Goal: Complete application form: Complete application form

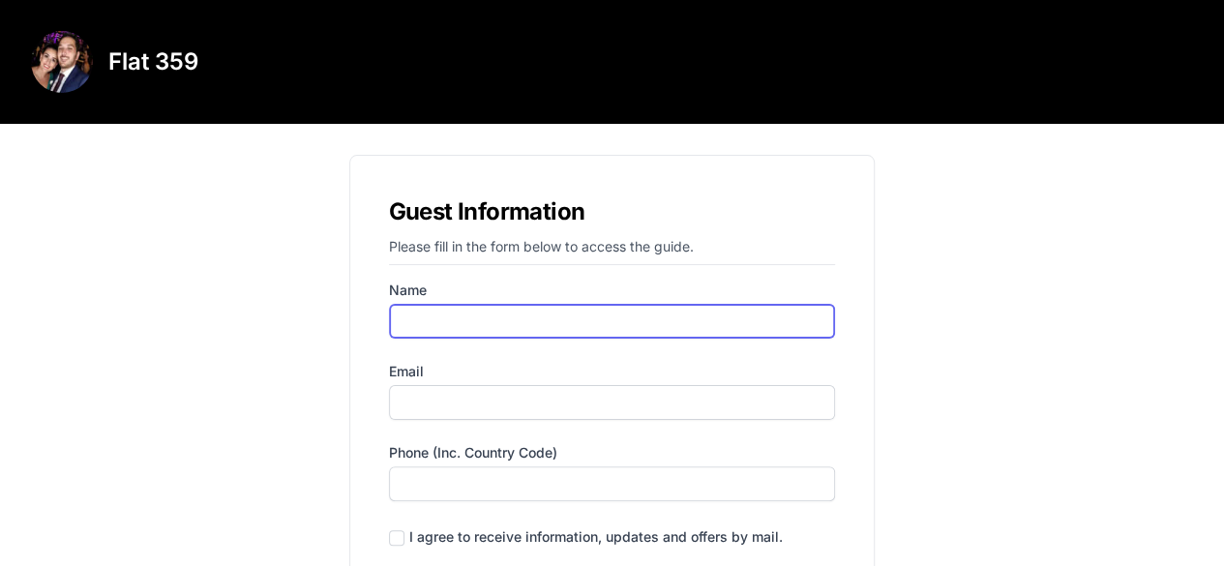
click at [507, 313] on input "Name" at bounding box center [612, 321] width 447 height 35
type input "[PERSON_NAME]"
type input "[EMAIL_ADDRESS][PERSON_NAME][DOMAIN_NAME]"
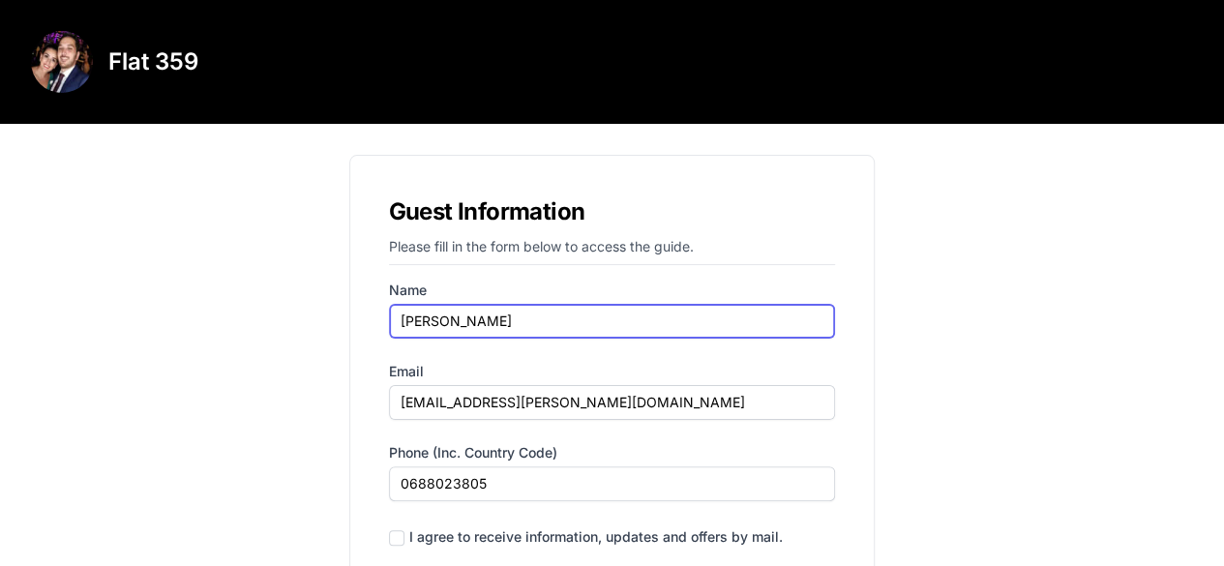
scroll to position [146, 0]
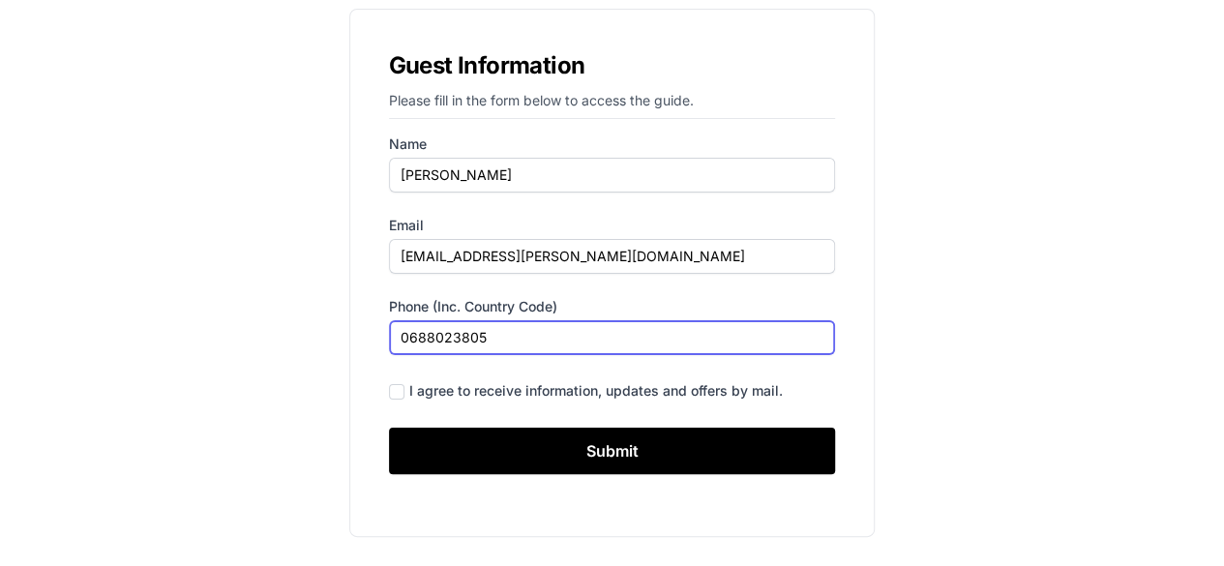
click at [410, 338] on input "0688023805" at bounding box center [612, 337] width 447 height 35
type input "[PHONE_NUMBER]"
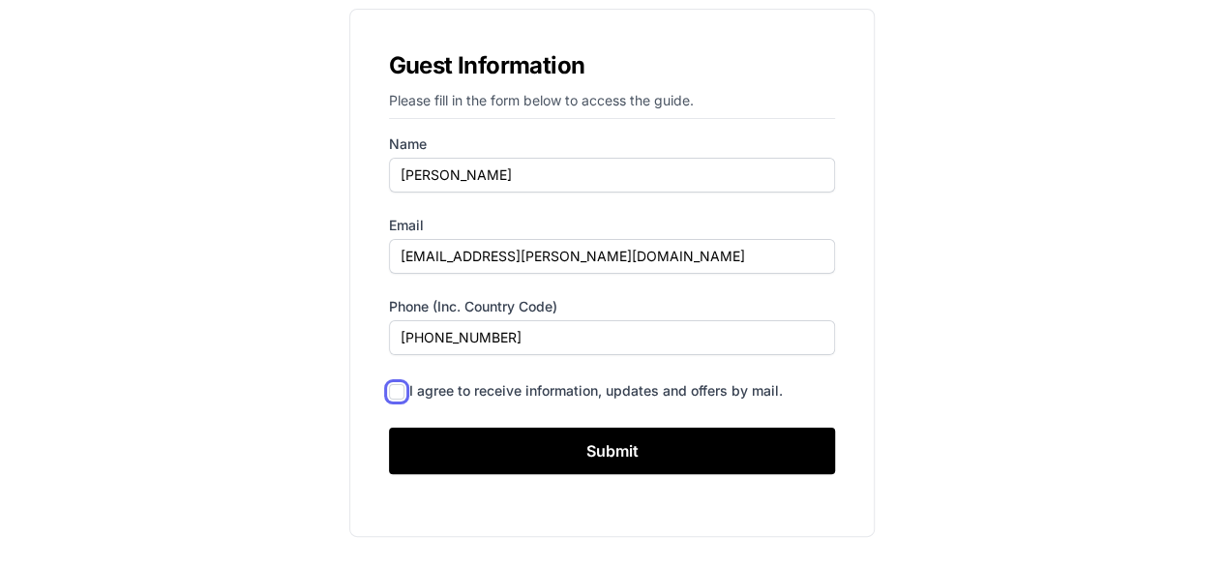
click at [394, 390] on input "checkbox" at bounding box center [396, 391] width 15 height 15
click at [391, 392] on input "checkbox" at bounding box center [396, 391] width 15 height 15
checkbox input "false"
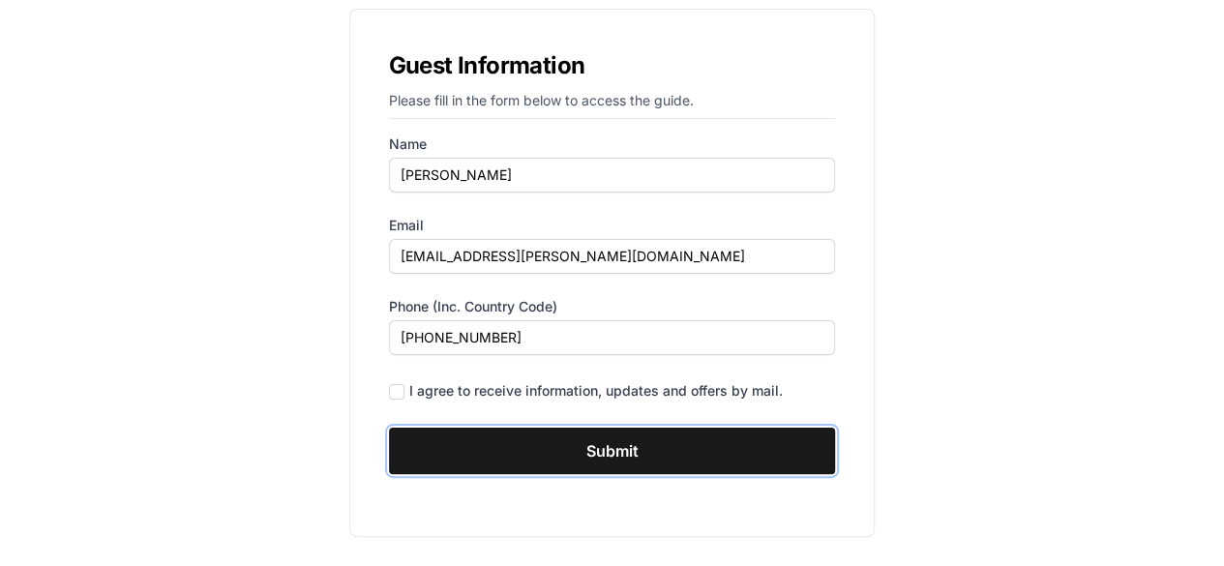
click at [604, 451] on input "Submit" at bounding box center [612, 451] width 447 height 46
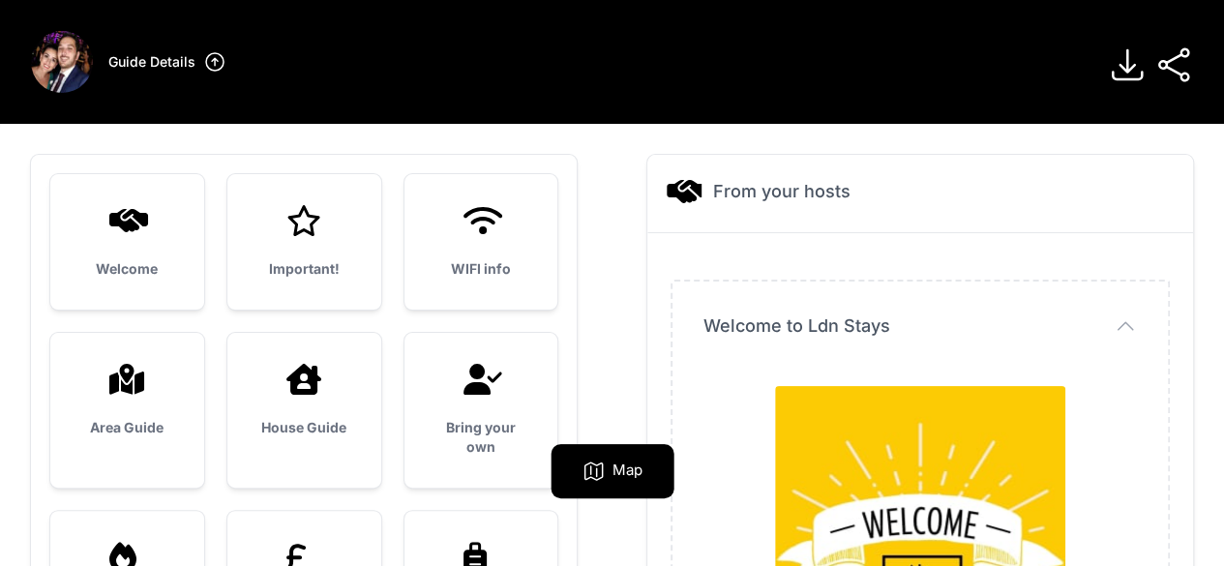
scroll to position [124, 0]
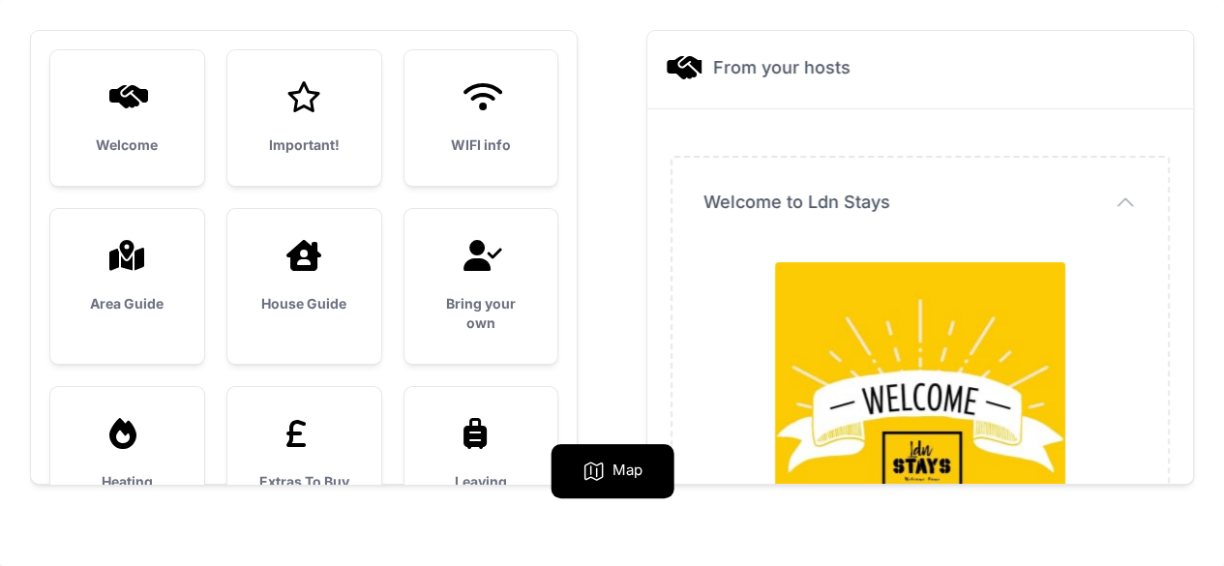
click at [483, 107] on icon at bounding box center [483, 96] width 39 height 27
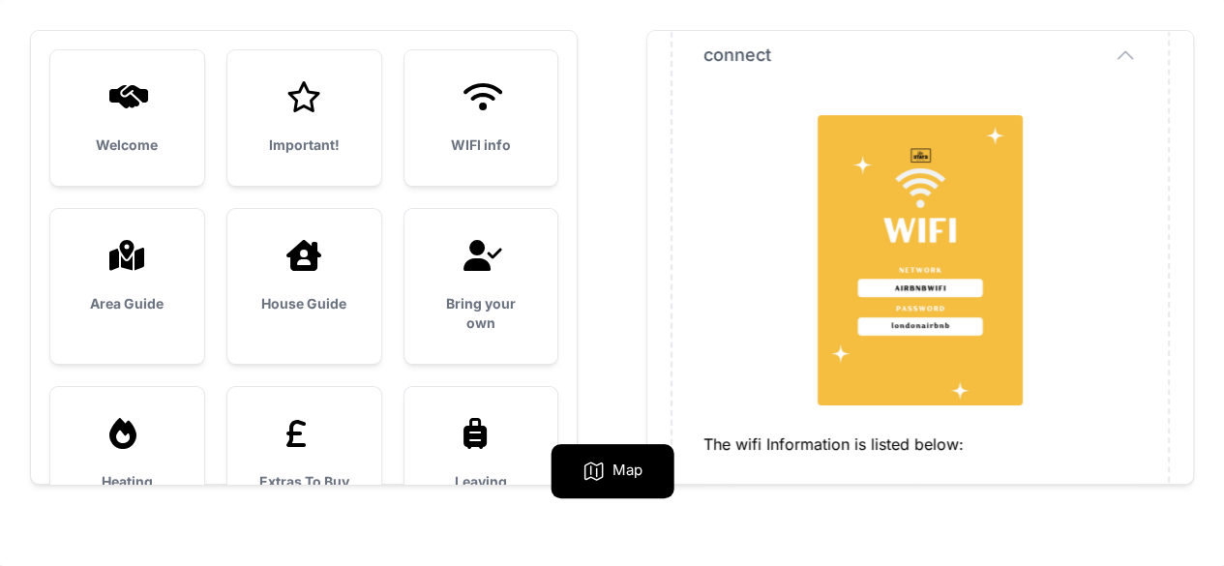
click at [321, 270] on icon at bounding box center [304, 255] width 46 height 31
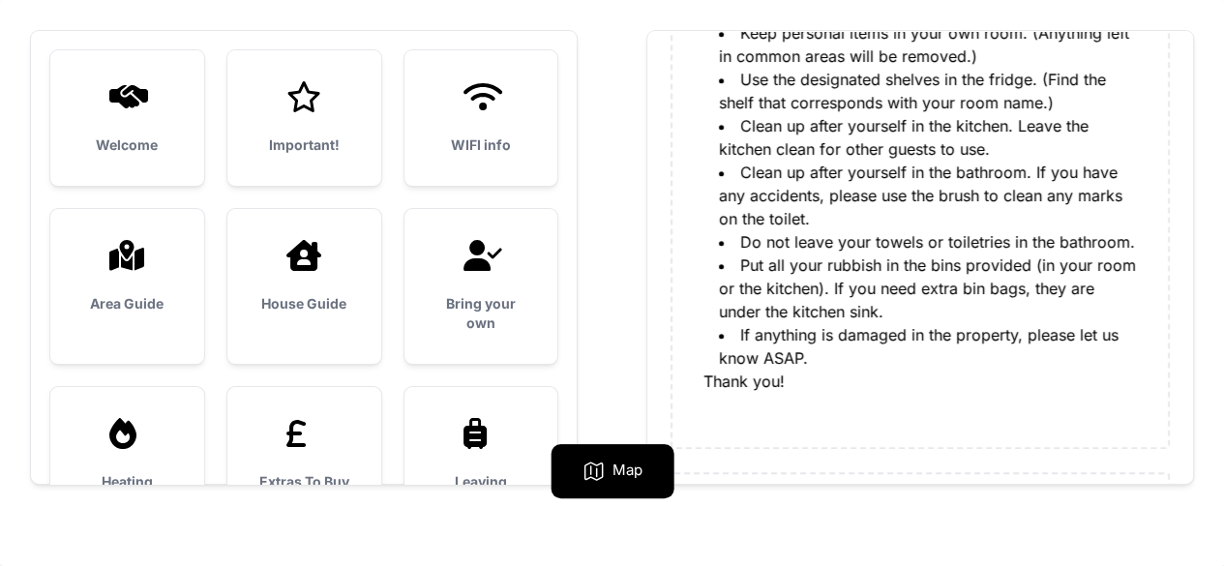
scroll to position [834, 0]
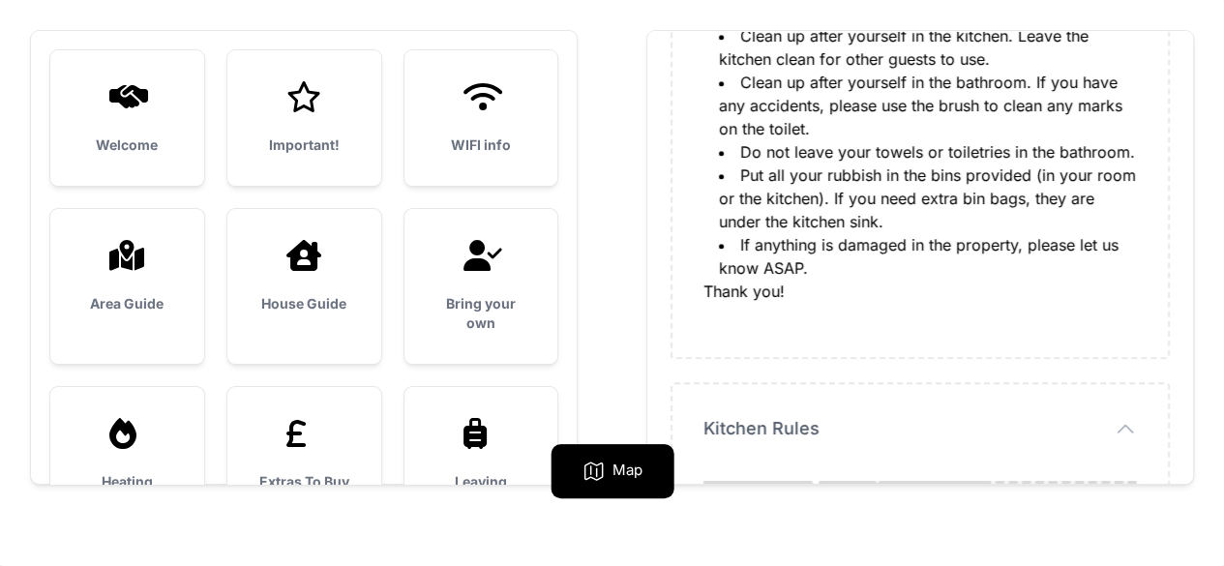
click at [488, 282] on div "Bring your own" at bounding box center [482, 286] width 154 height 155
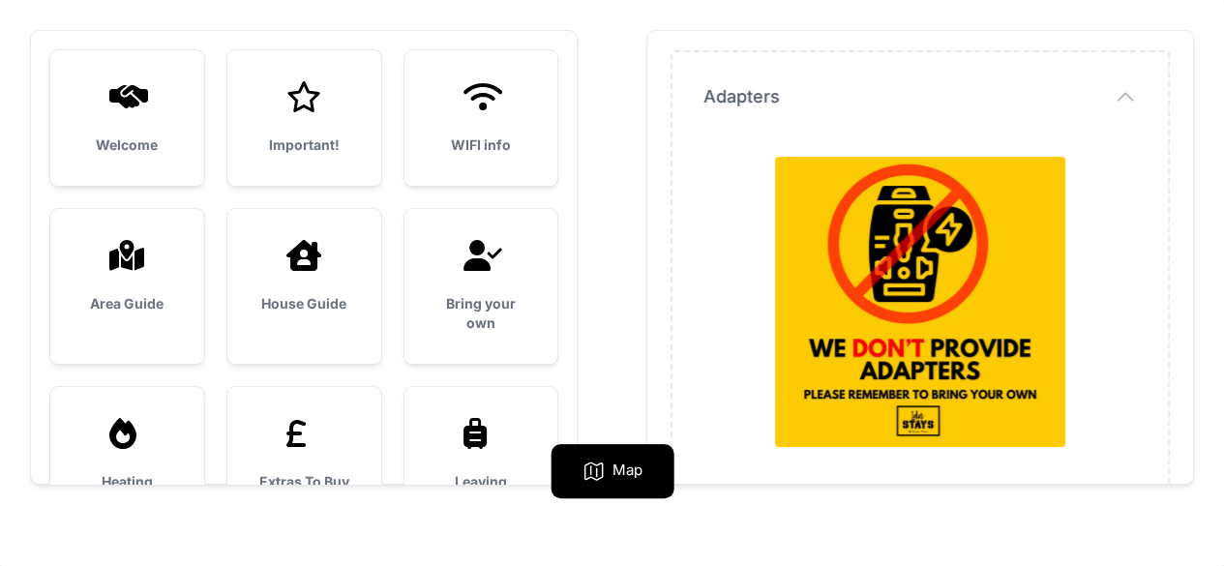
scroll to position [151, 0]
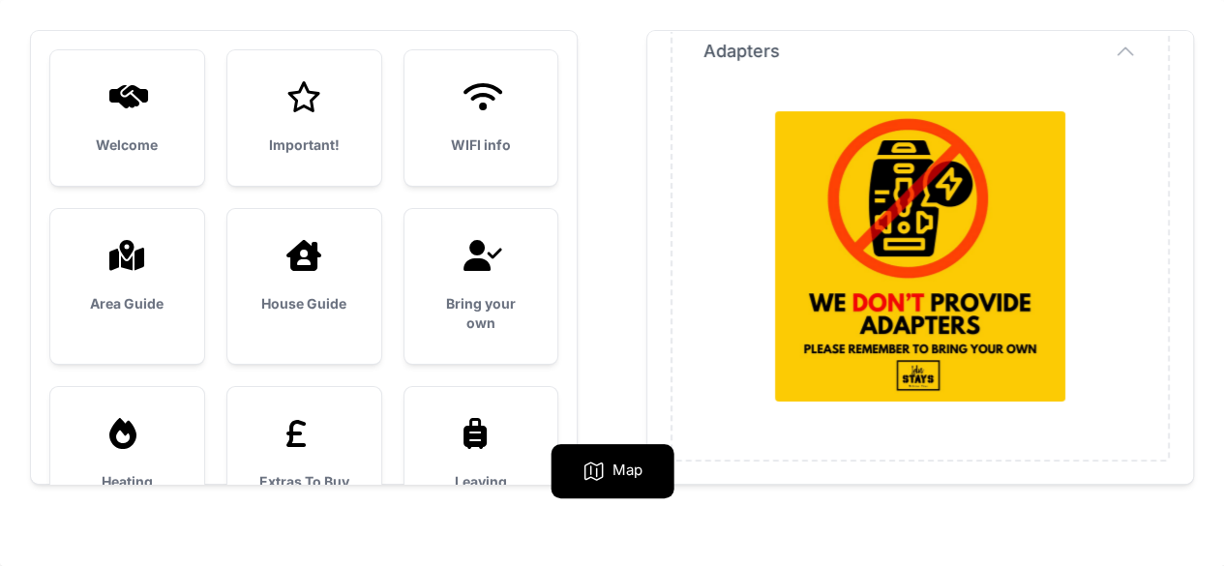
click at [494, 425] on icon at bounding box center [481, 433] width 46 height 31
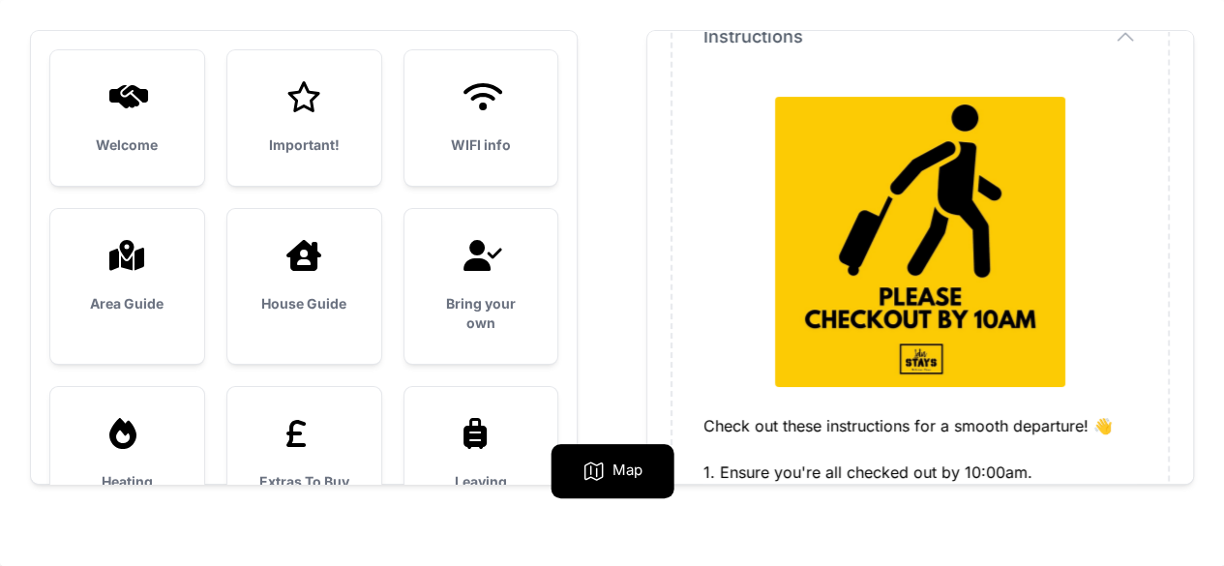
scroll to position [257, 0]
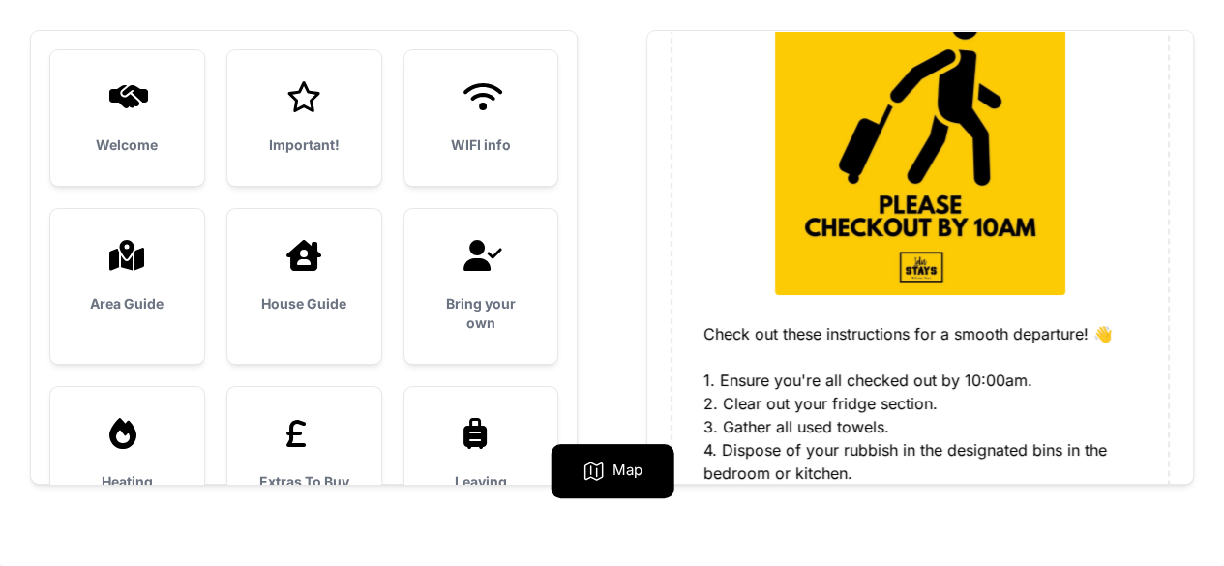
click at [295, 431] on icon at bounding box center [304, 433] width 46 height 31
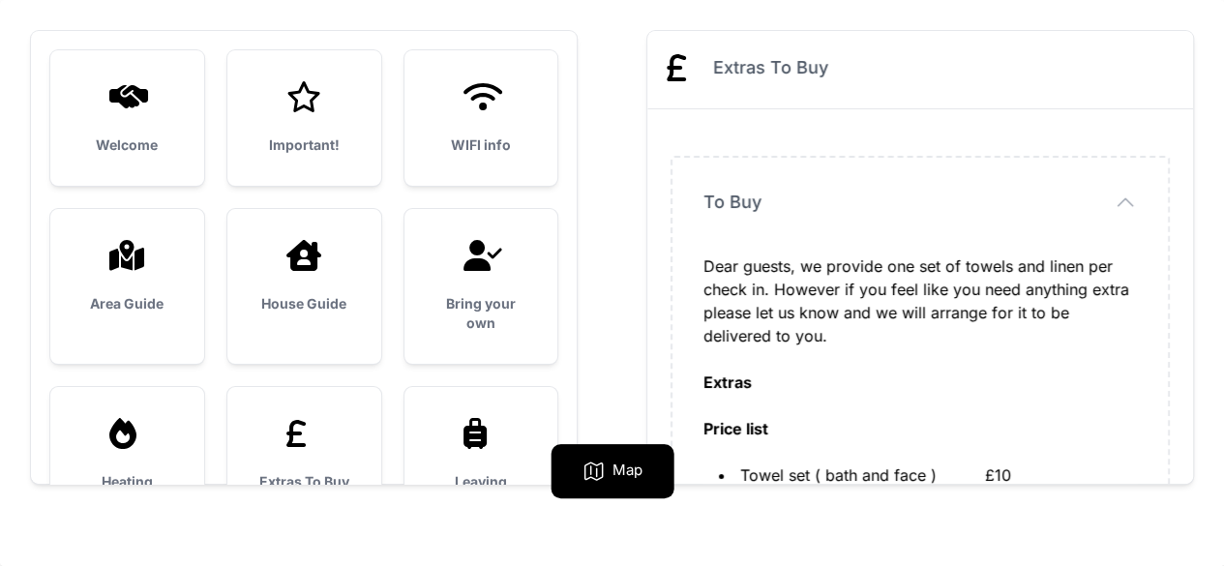
scroll to position [128, 0]
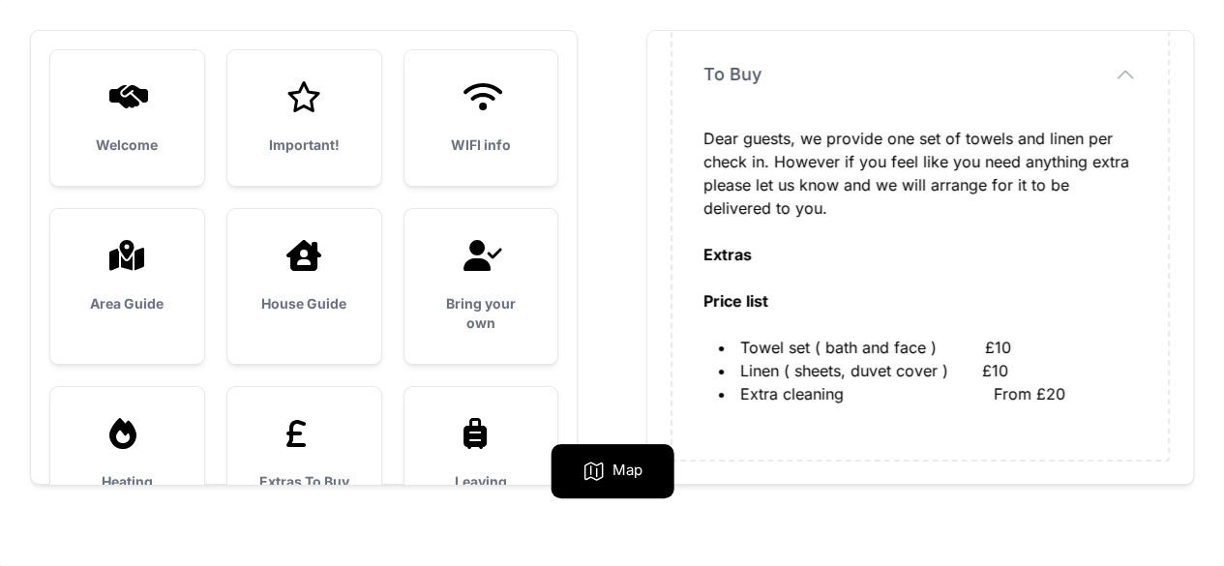
click at [136, 296] on h3 "Area Guide" at bounding box center [127, 303] width 92 height 19
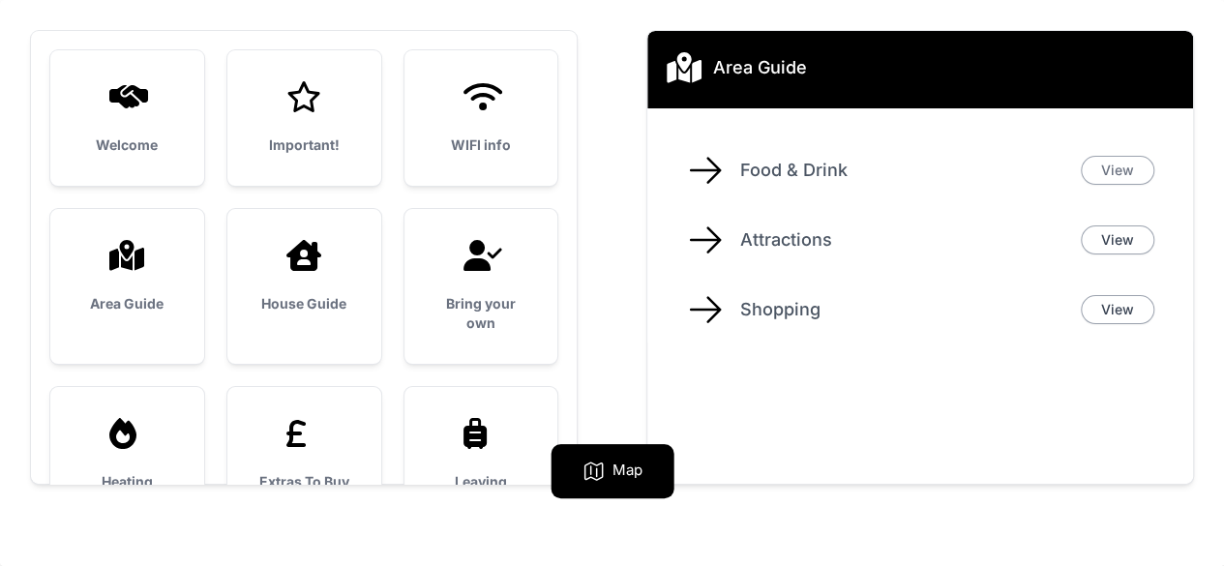
click at [1121, 168] on link "View" at bounding box center [1118, 170] width 74 height 29
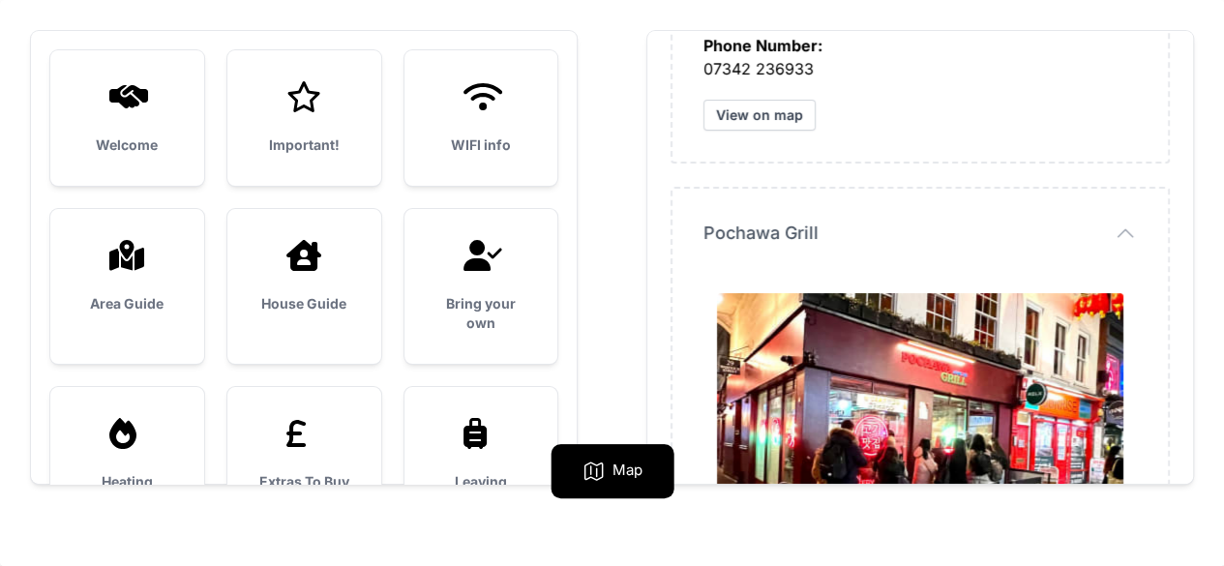
scroll to position [77, 0]
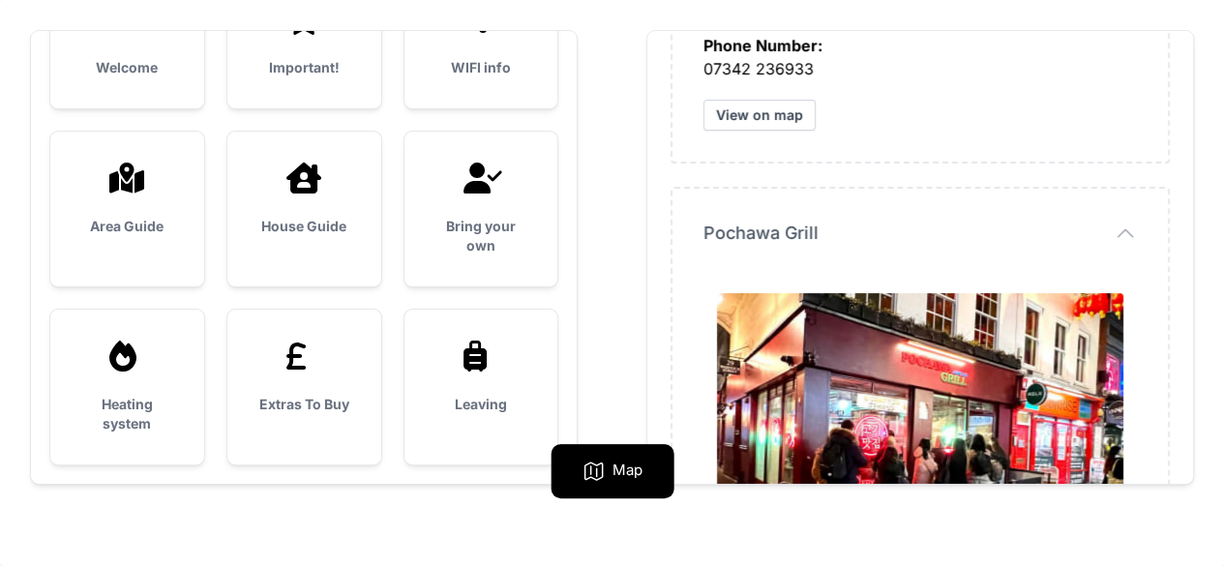
click at [165, 349] on div at bounding box center [127, 356] width 92 height 31
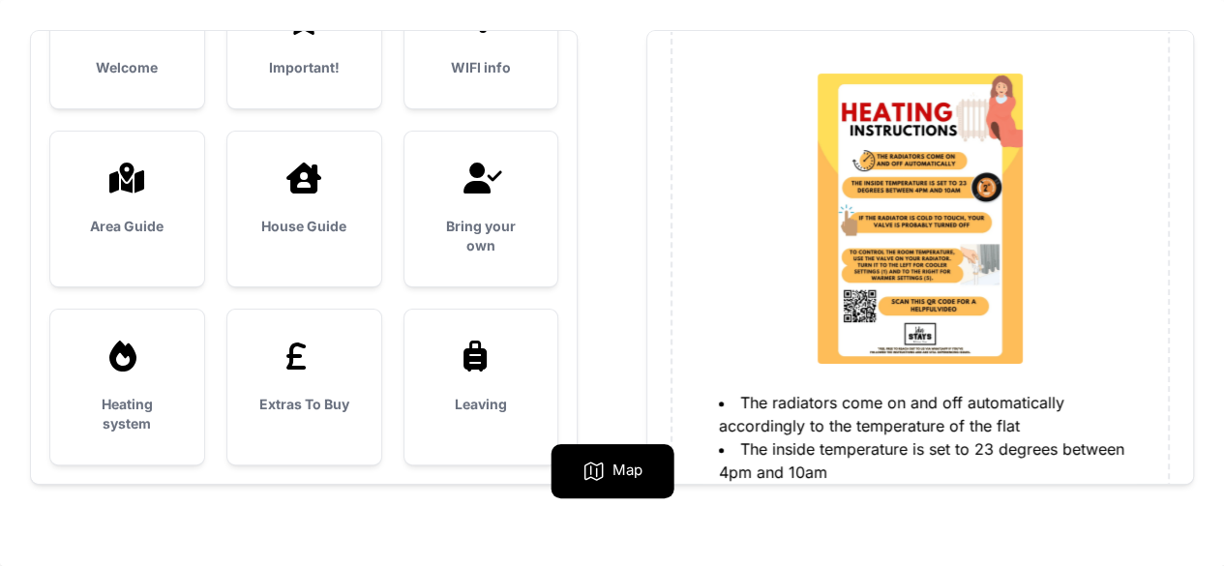
scroll to position [0, 0]
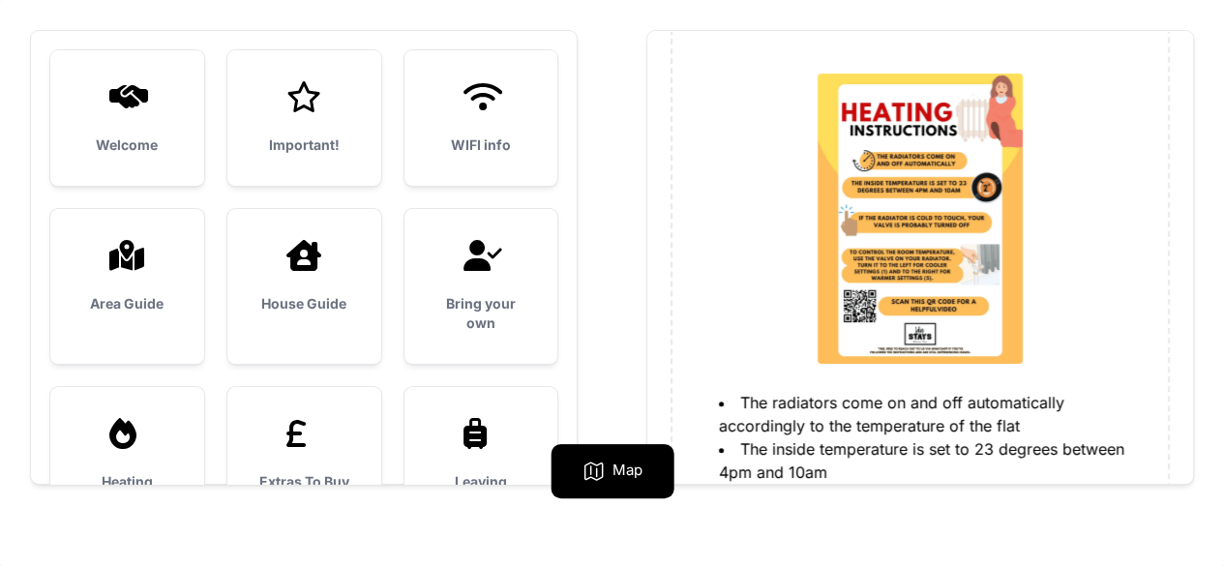
click at [128, 113] on div "Welcome" at bounding box center [127, 118] width 154 height 136
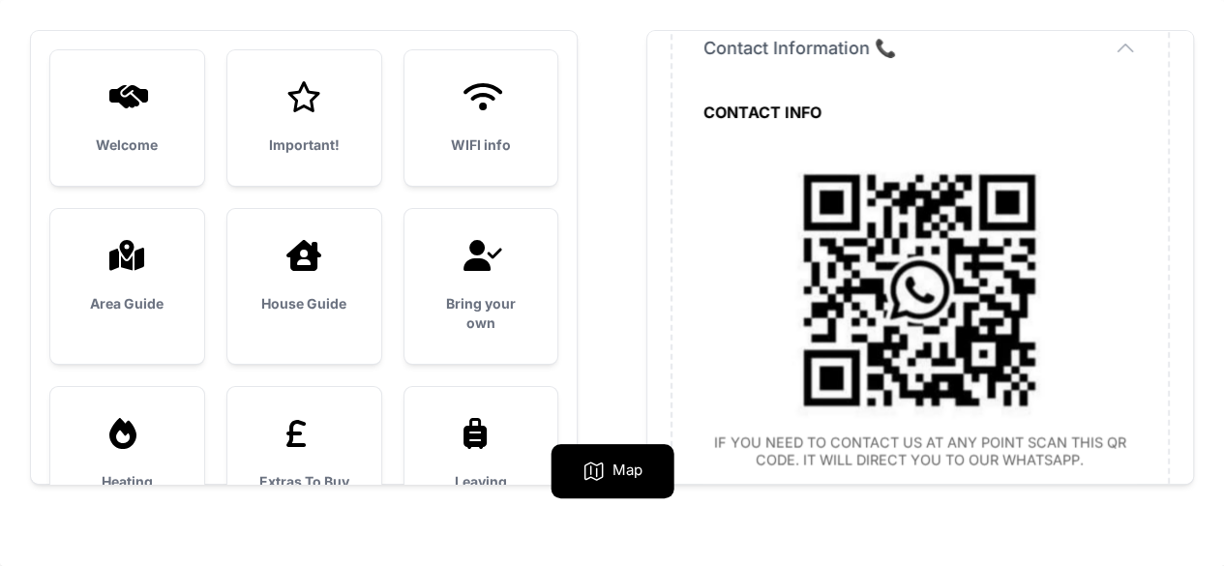
scroll to position [2072, 0]
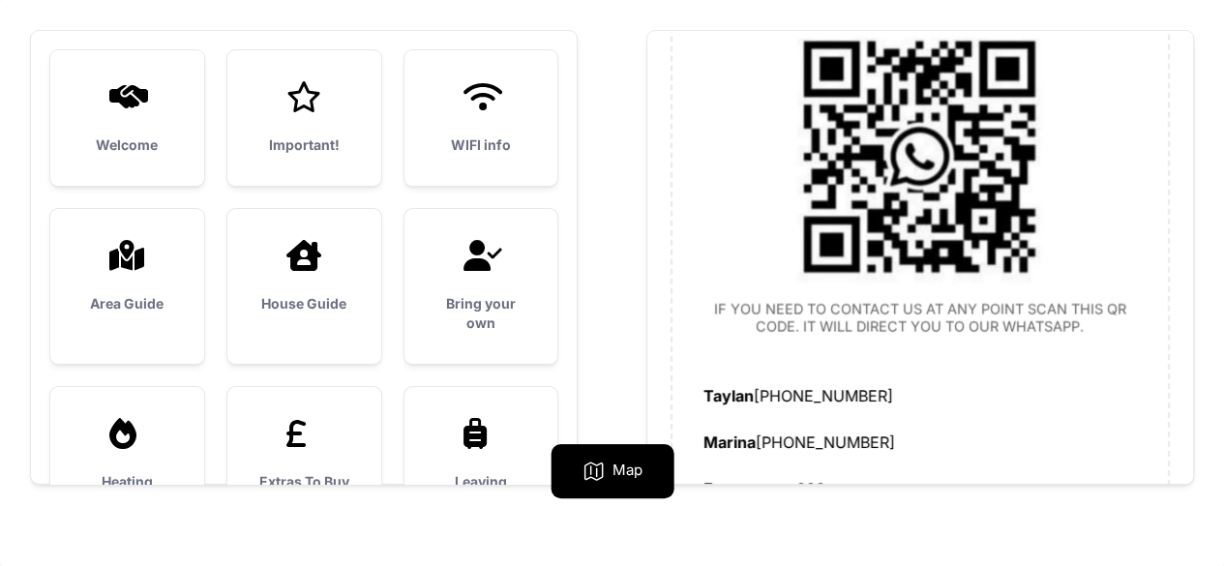
click at [609, 469] on div "Map" at bounding box center [612, 471] width 123 height 54
